Goal: Information Seeking & Learning: Compare options

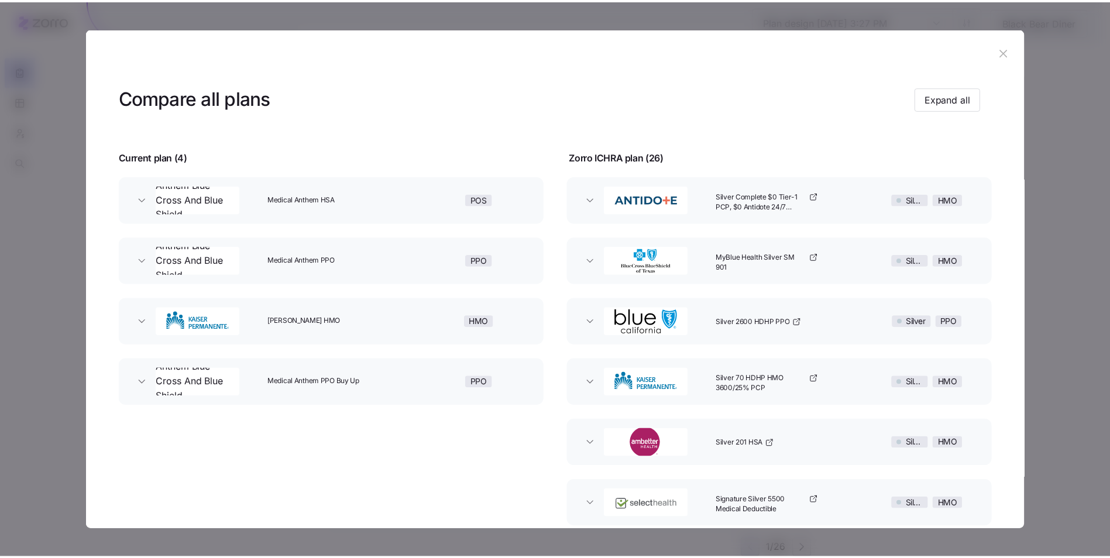
scroll to position [208, 0]
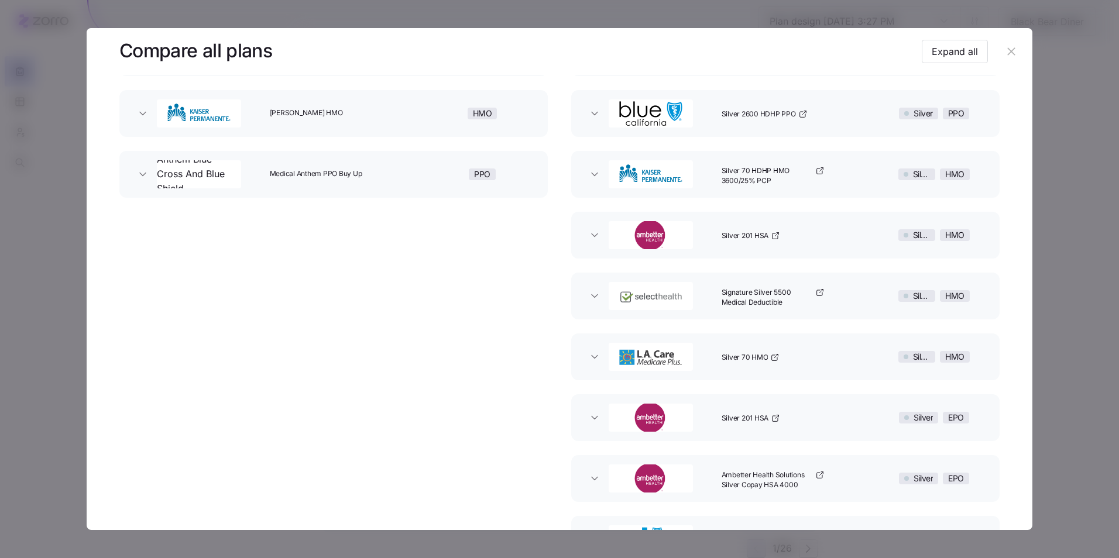
click at [1005, 50] on icon "button" at bounding box center [1011, 51] width 13 height 13
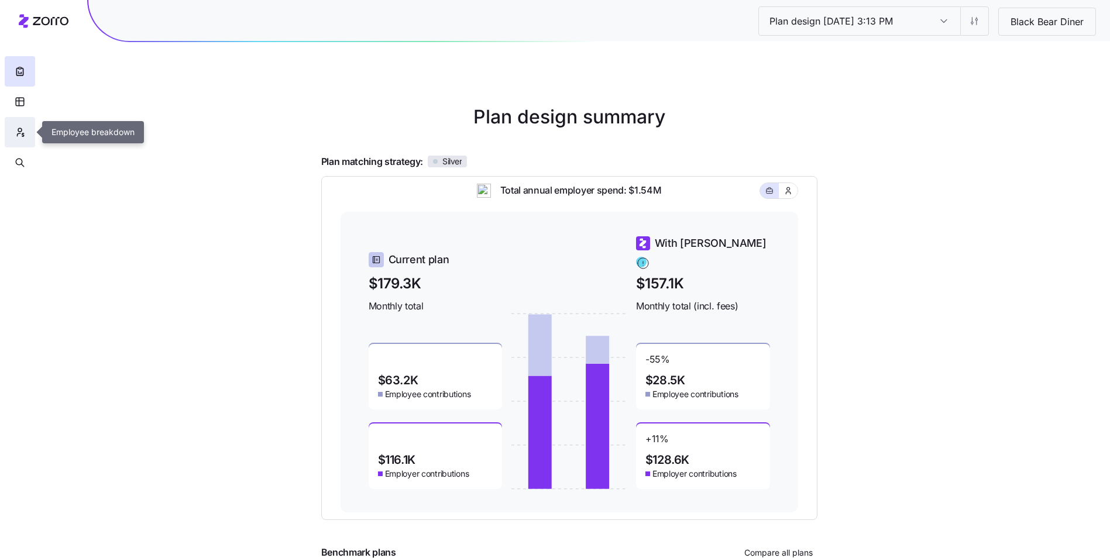
click at [25, 125] on button "button" at bounding box center [20, 132] width 30 height 30
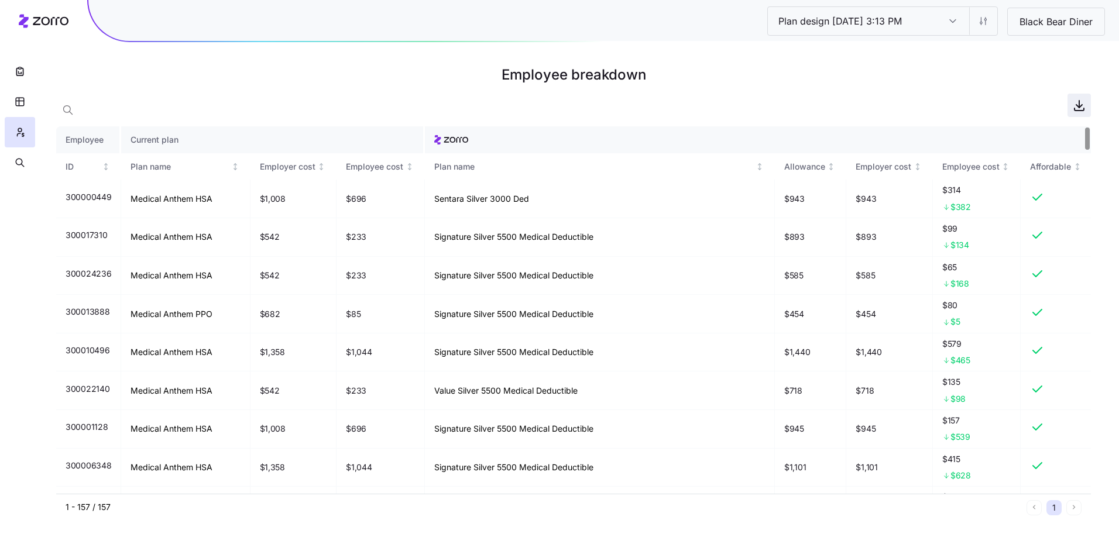
click at [1078, 104] on icon "button" at bounding box center [1079, 105] width 14 height 14
click at [751, 104] on div at bounding box center [573, 105] width 1034 height 23
click at [1079, 106] on icon "button" at bounding box center [1079, 104] width 0 height 7
click at [11, 106] on button "button" at bounding box center [20, 102] width 30 height 30
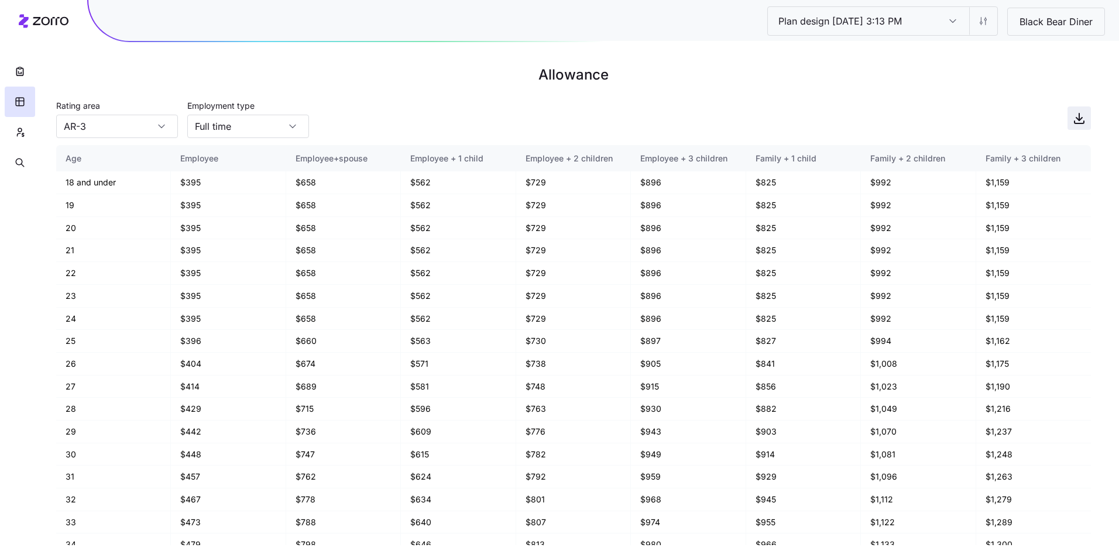
click at [1074, 121] on icon "button" at bounding box center [1079, 118] width 14 height 14
click at [25, 68] on icon "button" at bounding box center [20, 72] width 12 height 12
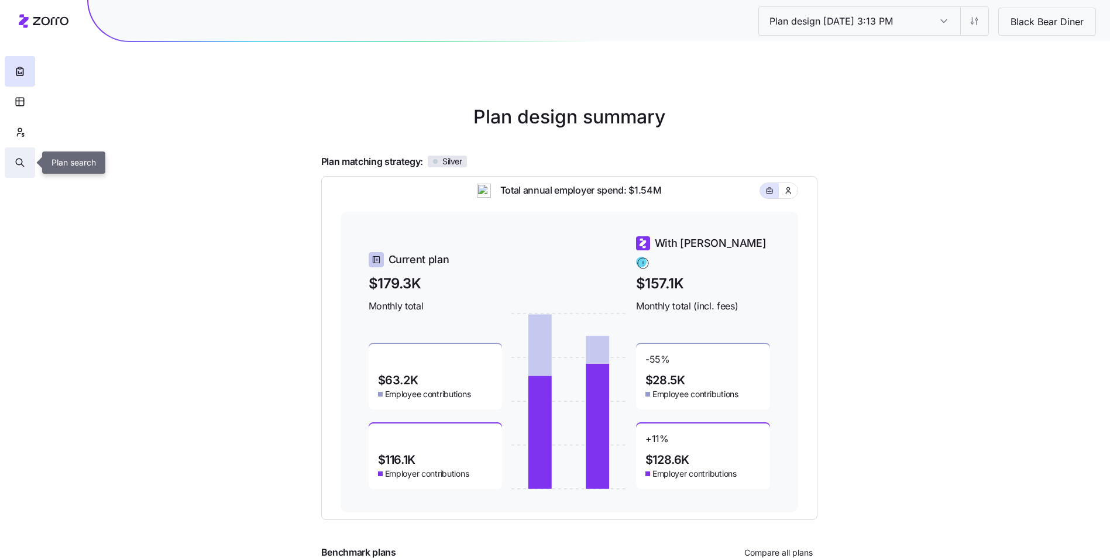
click at [12, 159] on button "button" at bounding box center [20, 162] width 30 height 30
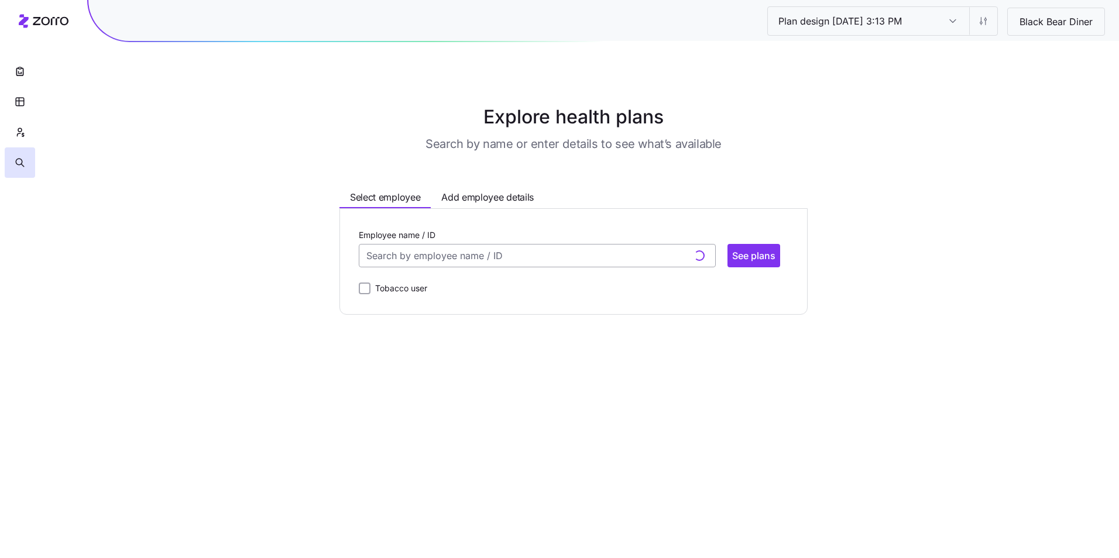
click at [487, 252] on input "Employee name / ID" at bounding box center [537, 255] width 357 height 23
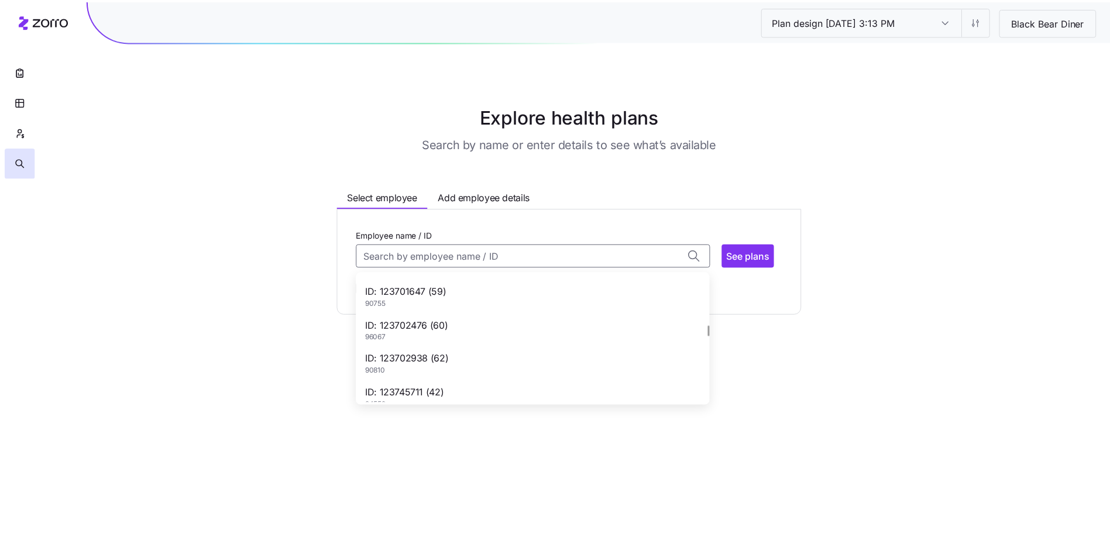
scroll to position [644, 0]
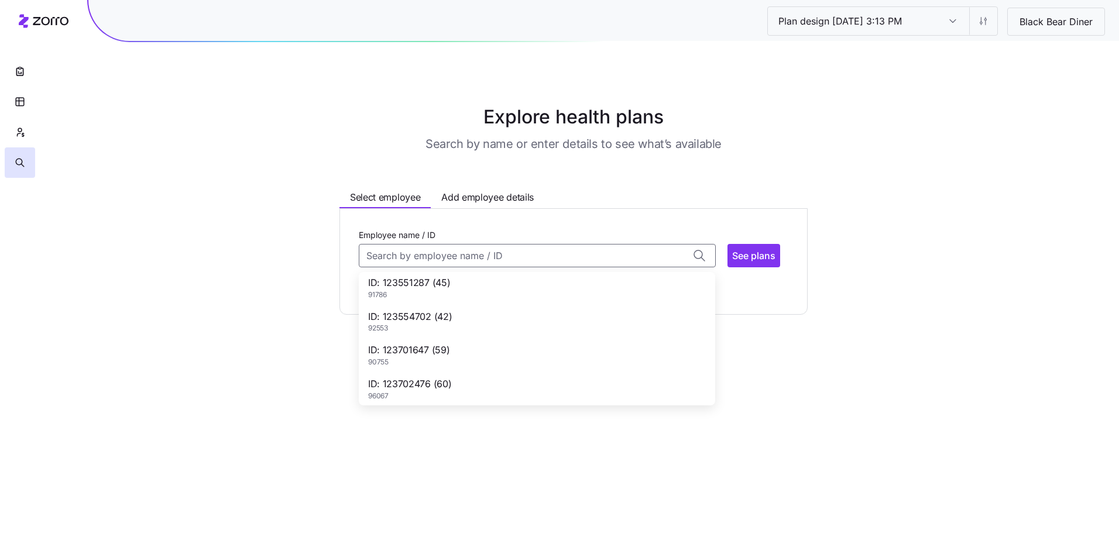
click at [469, 292] on div "ID: 123551287 (45) 91786" at bounding box center [537, 288] width 352 height 34
type input "123551287"
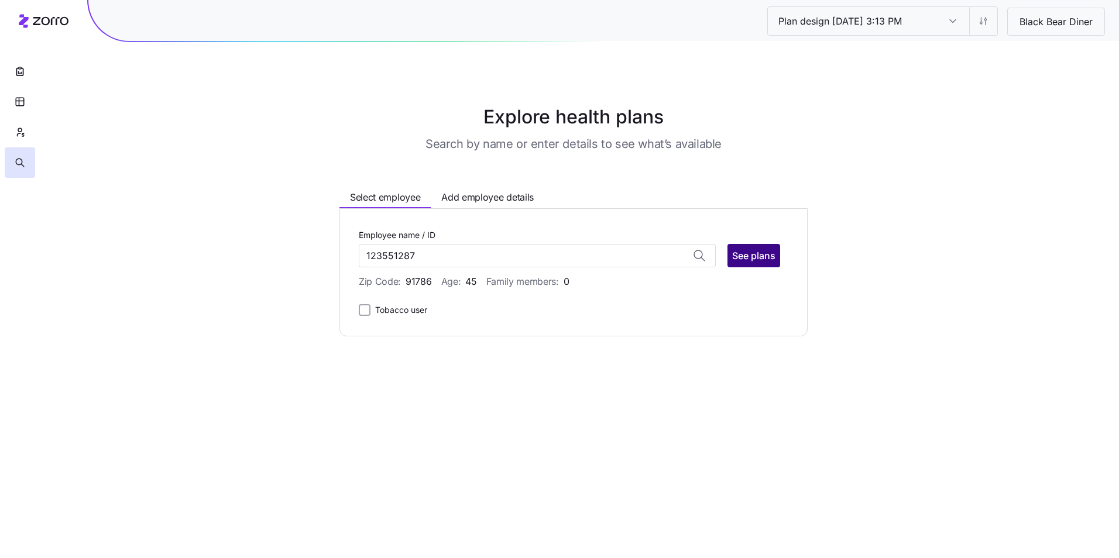
click at [748, 258] on span "See plans" at bounding box center [753, 256] width 43 height 14
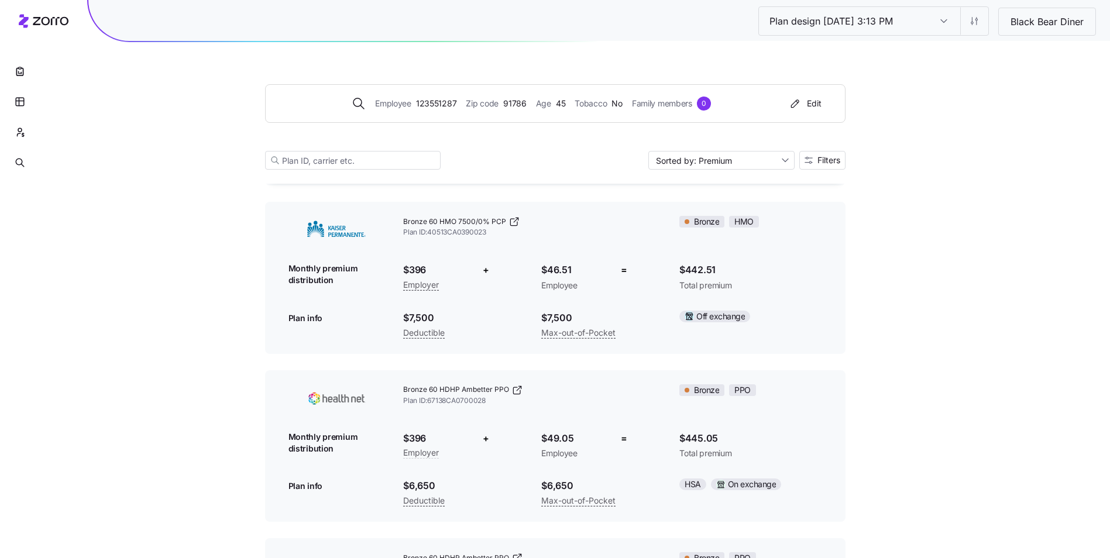
scroll to position [1, 0]
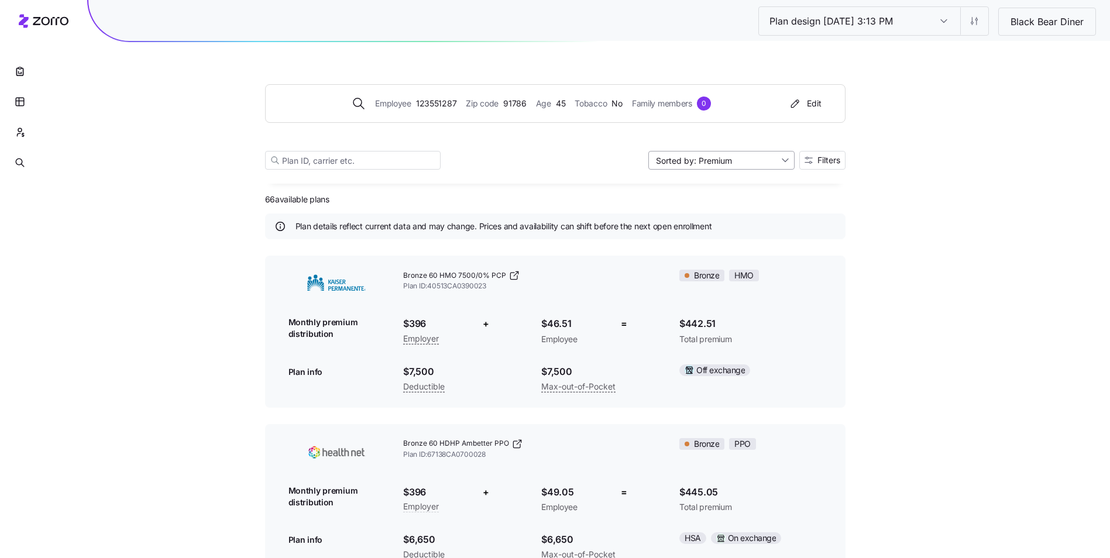
click at [785, 162] on input "Sorted by: Premium" at bounding box center [721, 160] width 146 height 19
click at [729, 206] on div "Deductible" at bounding box center [720, 206] width 137 height 18
type input "Sorted by: Deductible"
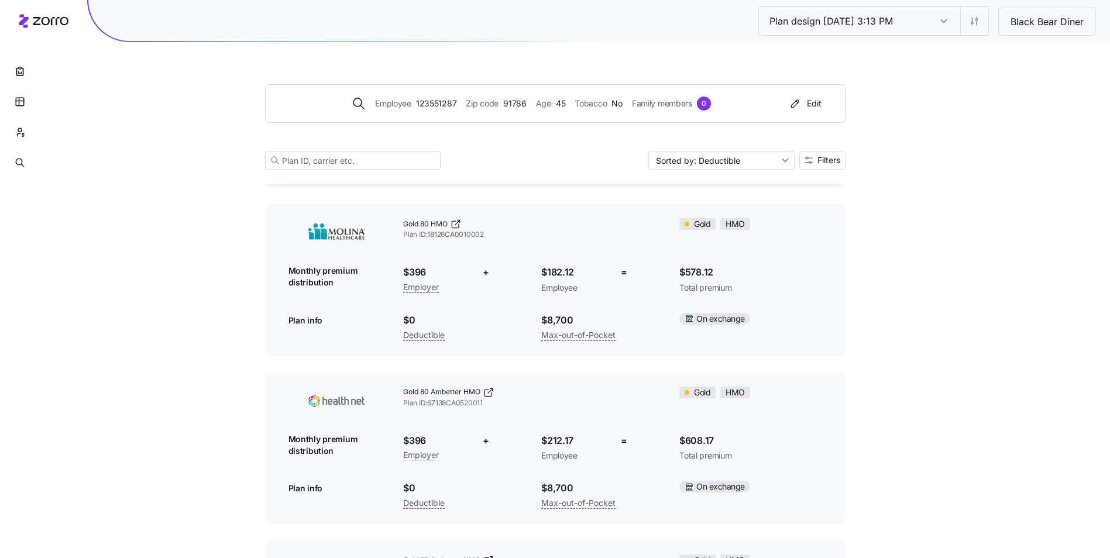
scroll to position [65, 0]
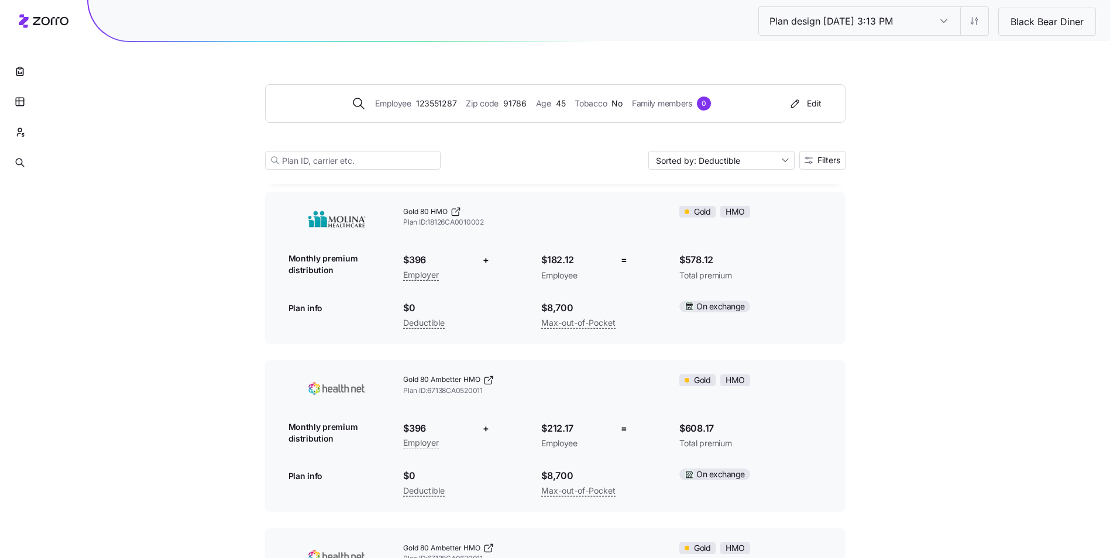
click at [439, 77] on div "Employee 123551287 Zip code 91786 Age [DEMOGRAPHIC_DATA] Tobacco No Family memb…" at bounding box center [555, 113] width 580 height 142
click at [449, 95] on div "Employee 123551287 Zip code 91786 Age [DEMOGRAPHIC_DATA] Tobacco No Family memb…" at bounding box center [553, 103] width 546 height 19
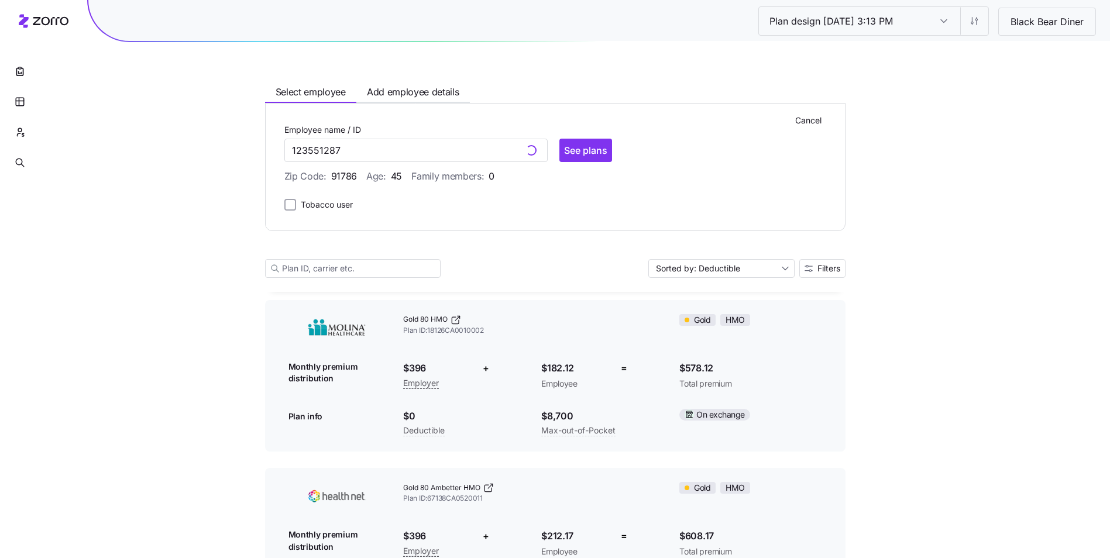
scroll to position [173, 0]
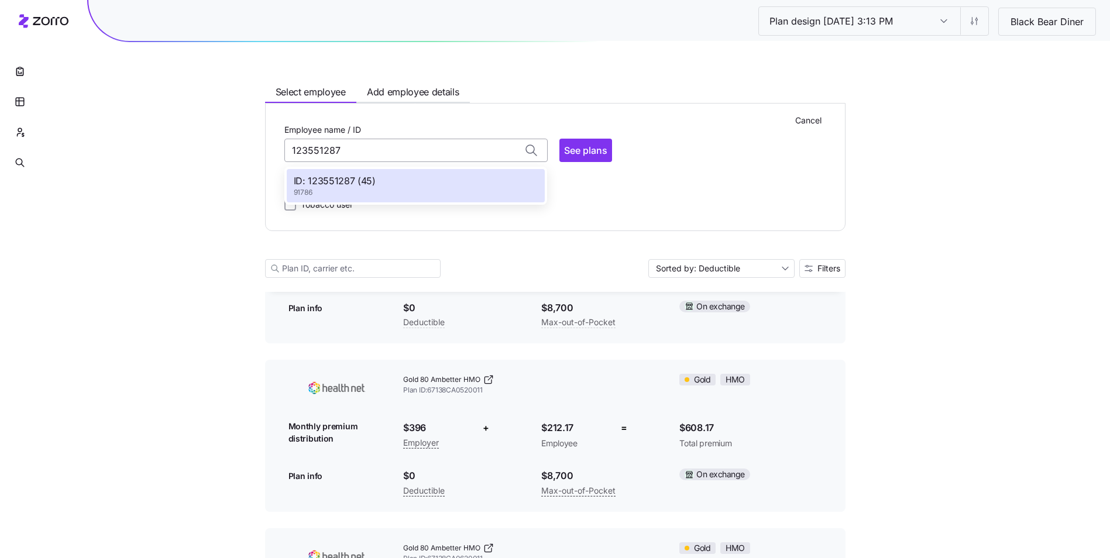
click at [350, 152] on input "123551287" at bounding box center [415, 150] width 263 height 23
click at [465, 127] on div "Employee name / ID 123551287" at bounding box center [415, 142] width 263 height 40
click at [527, 146] on input "123551287" at bounding box center [415, 150] width 263 height 23
click at [417, 115] on div "Cancel Employee name / ID 123551287 ID: 123551287 (45) 91786 See plans Zip Code…" at bounding box center [555, 167] width 580 height 128
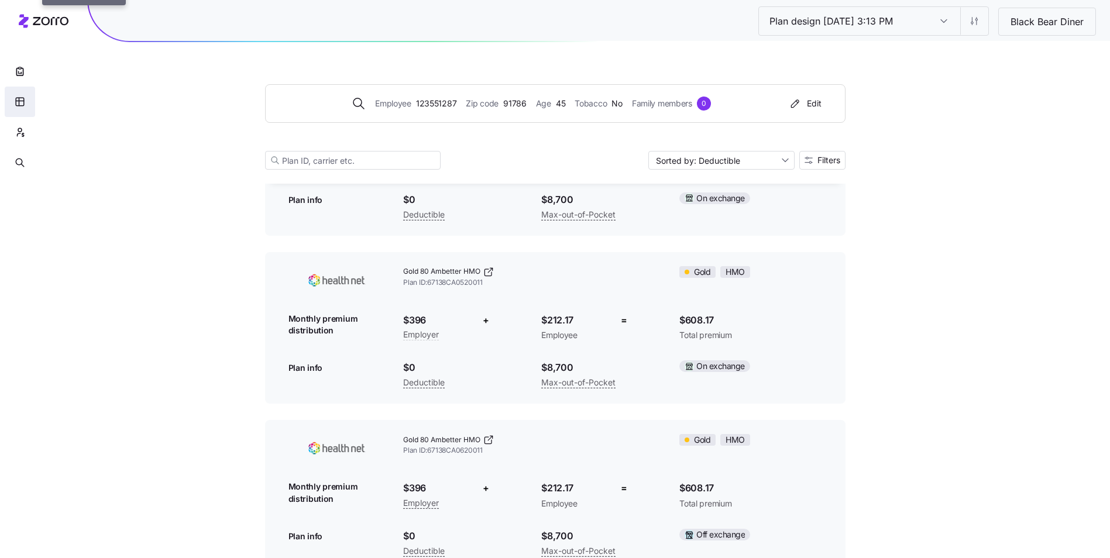
scroll to position [65, 0]
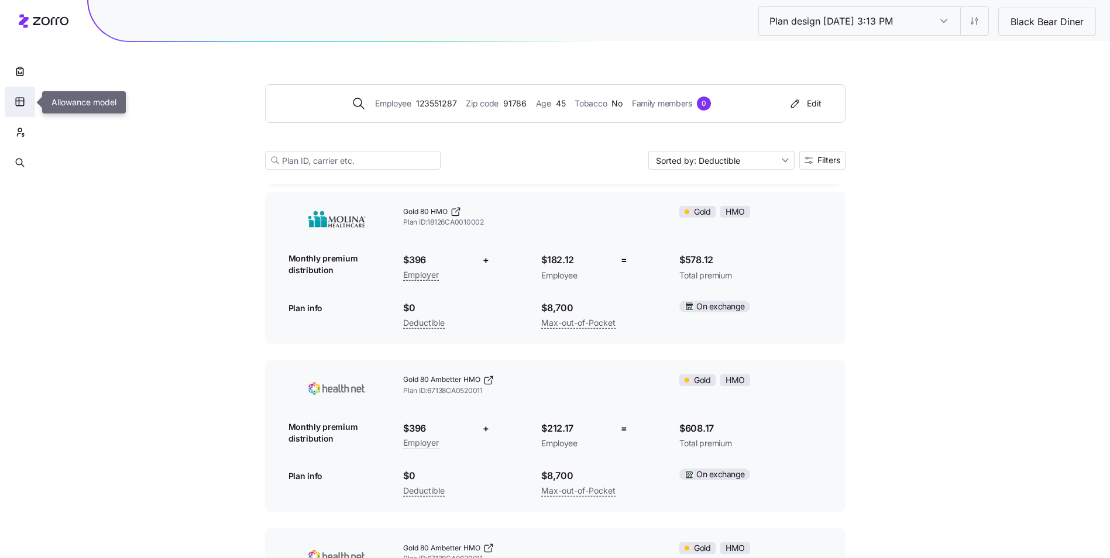
click at [21, 97] on icon "button" at bounding box center [20, 102] width 11 height 12
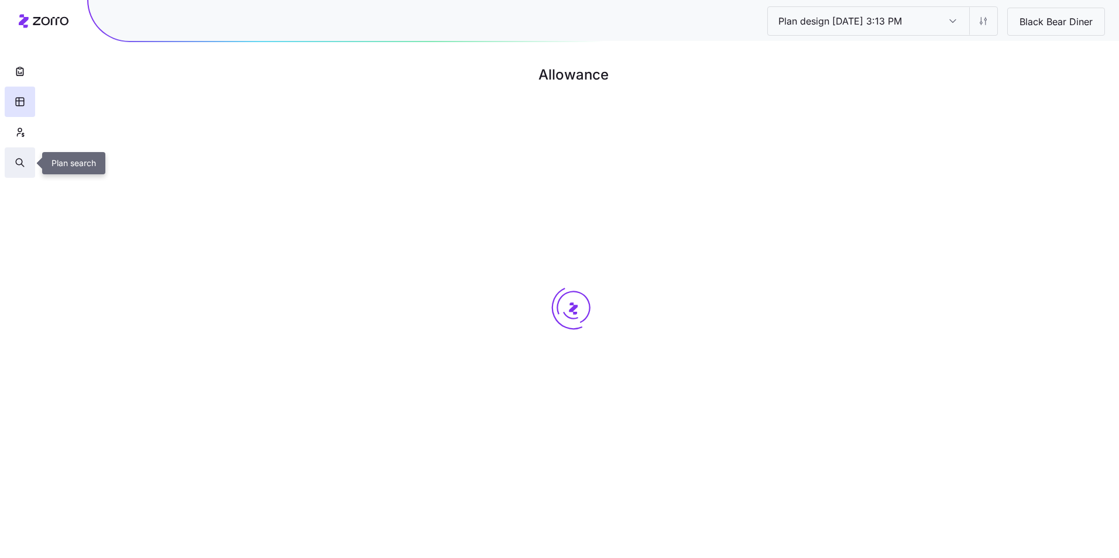
click at [26, 157] on button "button" at bounding box center [20, 162] width 30 height 30
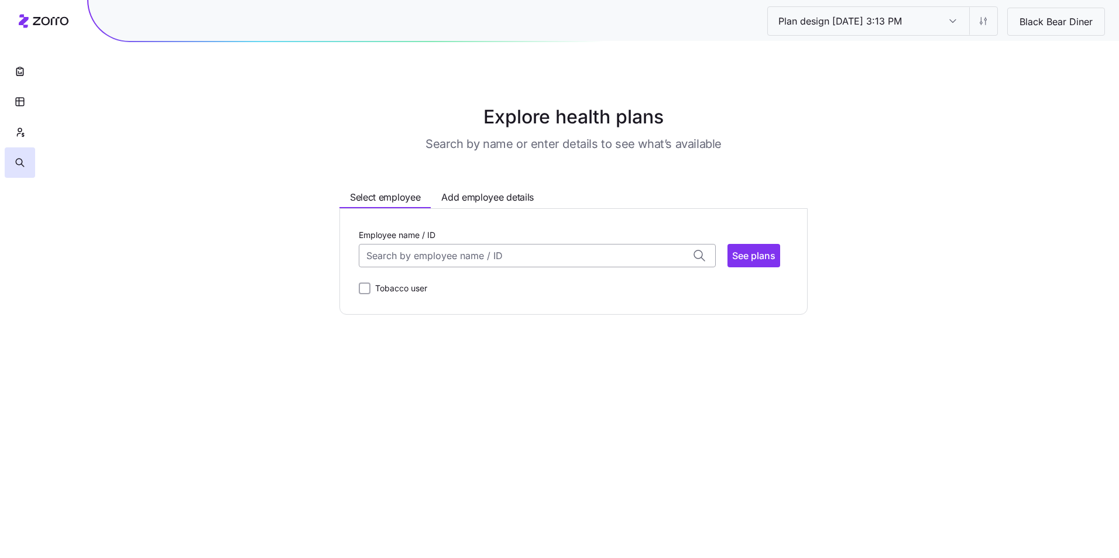
click at [466, 267] on input "Employee name / ID" at bounding box center [537, 255] width 357 height 23
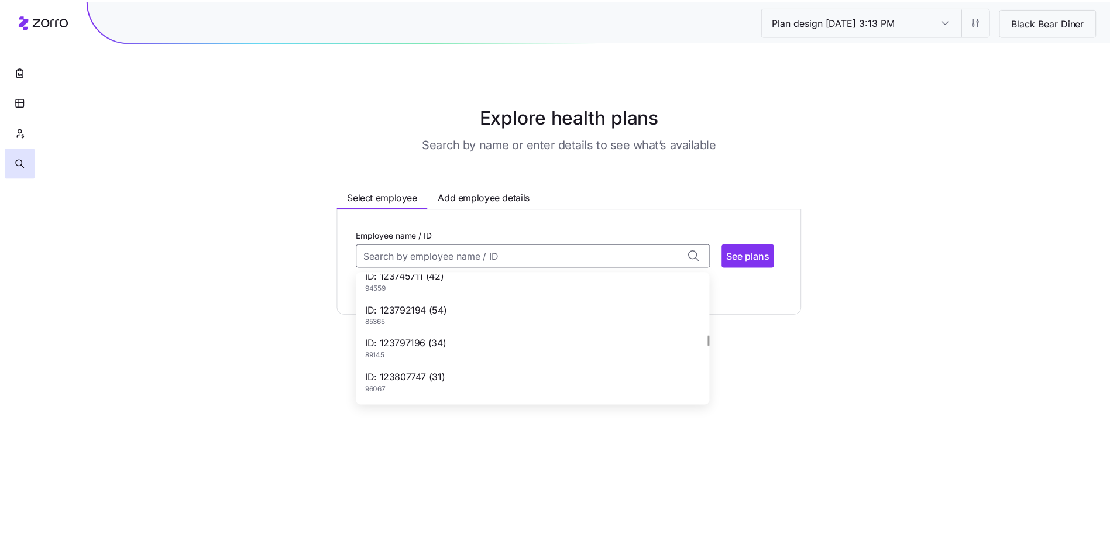
scroll to position [819, 0]
click at [469, 355] on div "ID: 123797196 (34) 89145" at bounding box center [537, 348] width 352 height 34
type input "123797196"
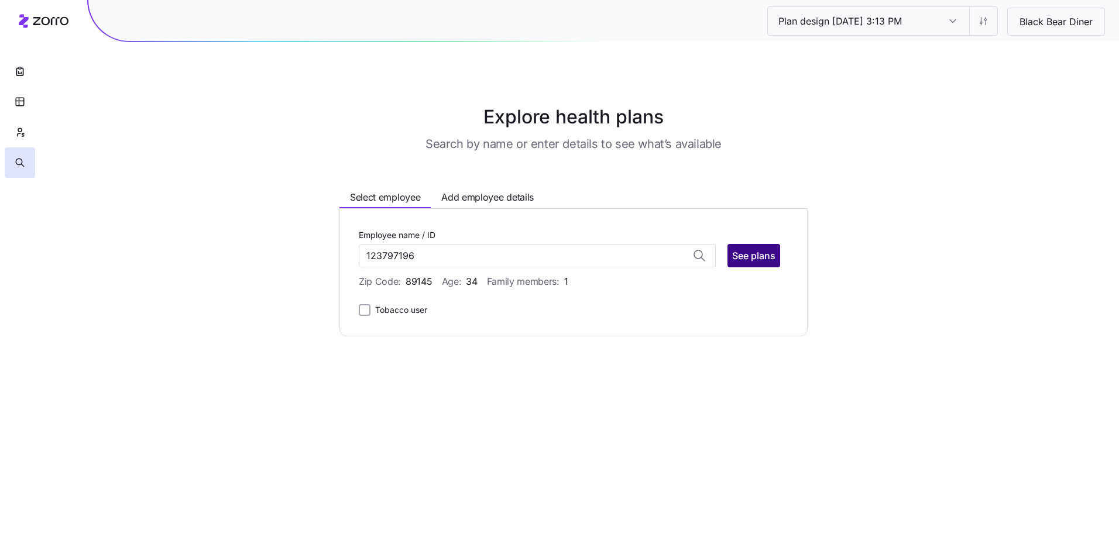
click at [758, 256] on span "See plans" at bounding box center [753, 256] width 43 height 14
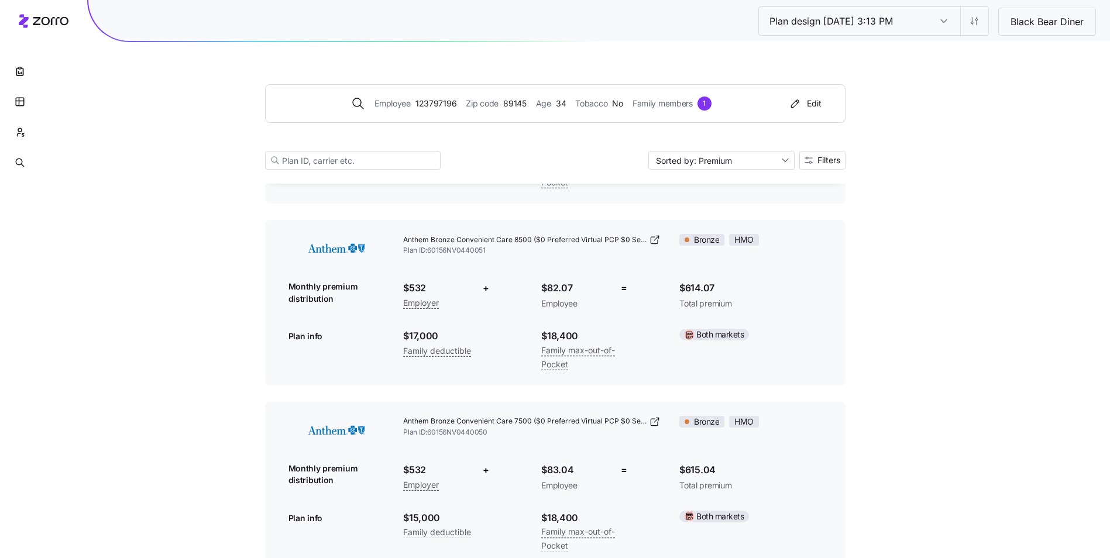
scroll to position [1330, 0]
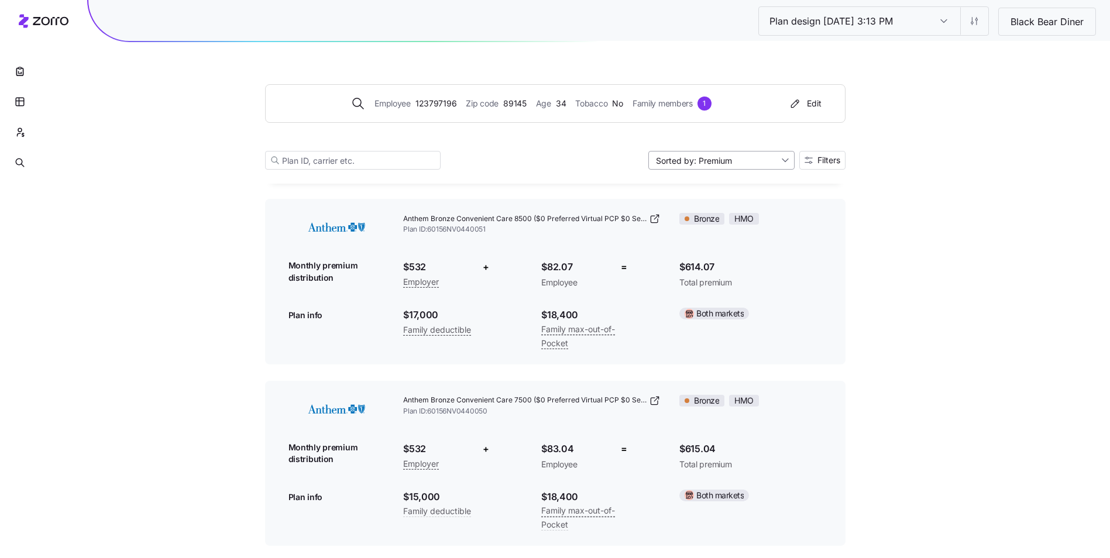
click at [747, 162] on input "Sorted by: Premium" at bounding box center [721, 160] width 146 height 19
click at [728, 197] on div "Deductible" at bounding box center [720, 206] width 137 height 18
type input "Sorted by: Deductible"
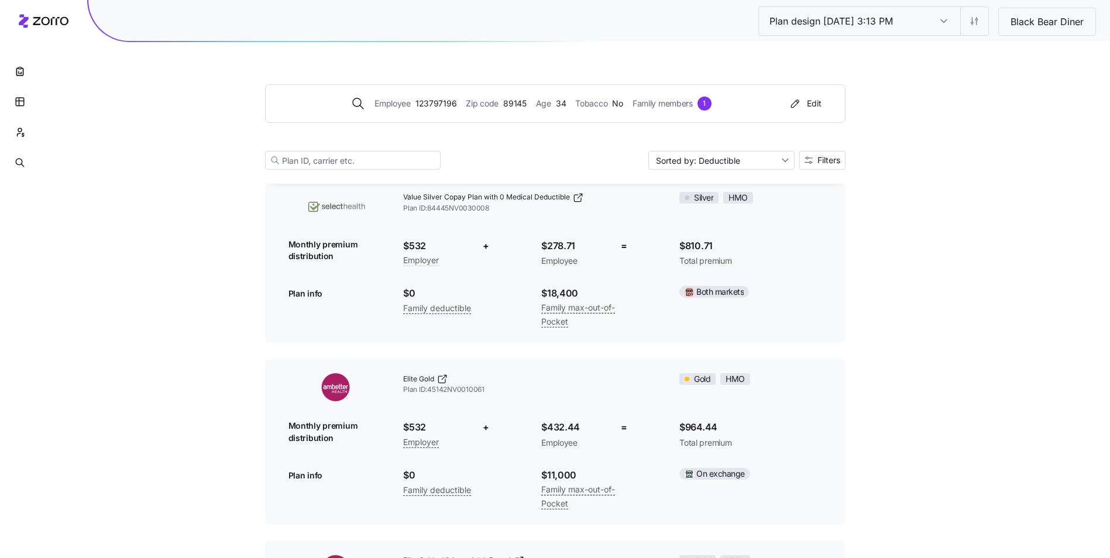
scroll to position [234, 0]
